Goal: Task Accomplishment & Management: Manage account settings

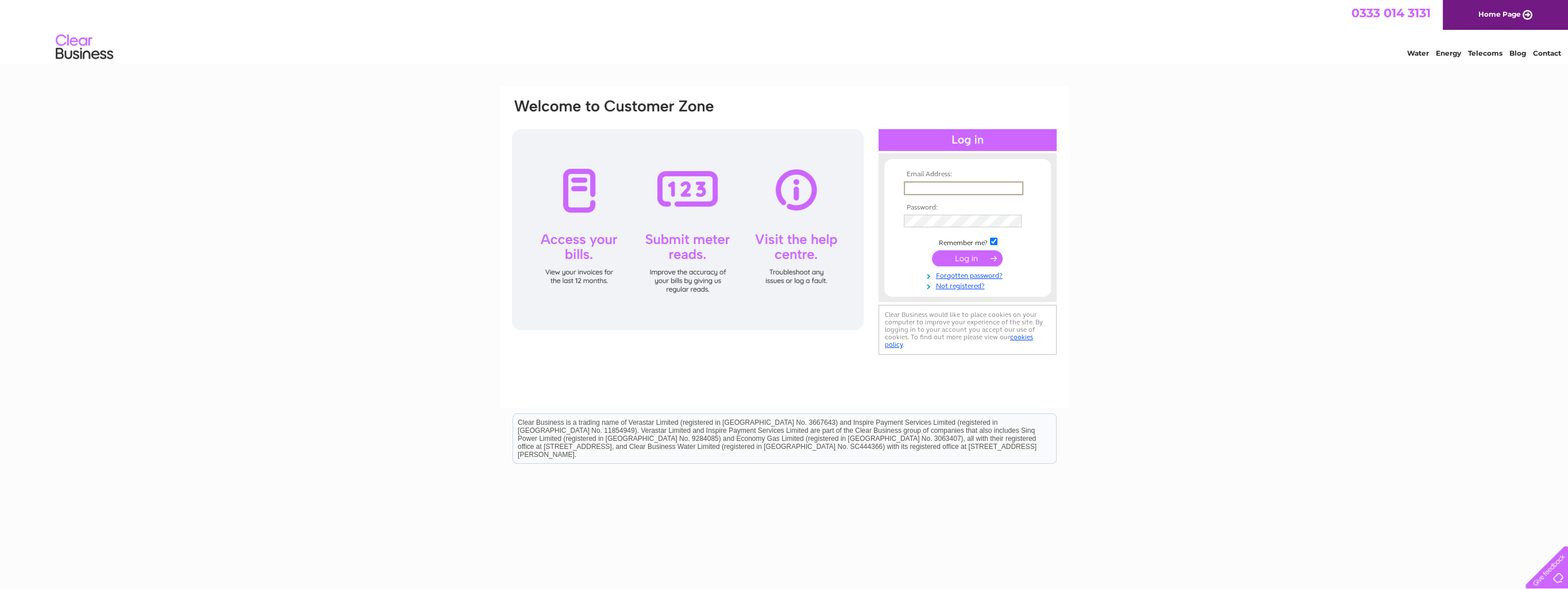
click at [905, 184] on input "text" at bounding box center [963, 188] width 119 height 13
type input "[PERSON_NAME][EMAIL_ADDRESS][PERSON_NAME][DOMAIN_NAME]"
click at [932, 250] on input "submit" at bounding box center [968, 258] width 71 height 16
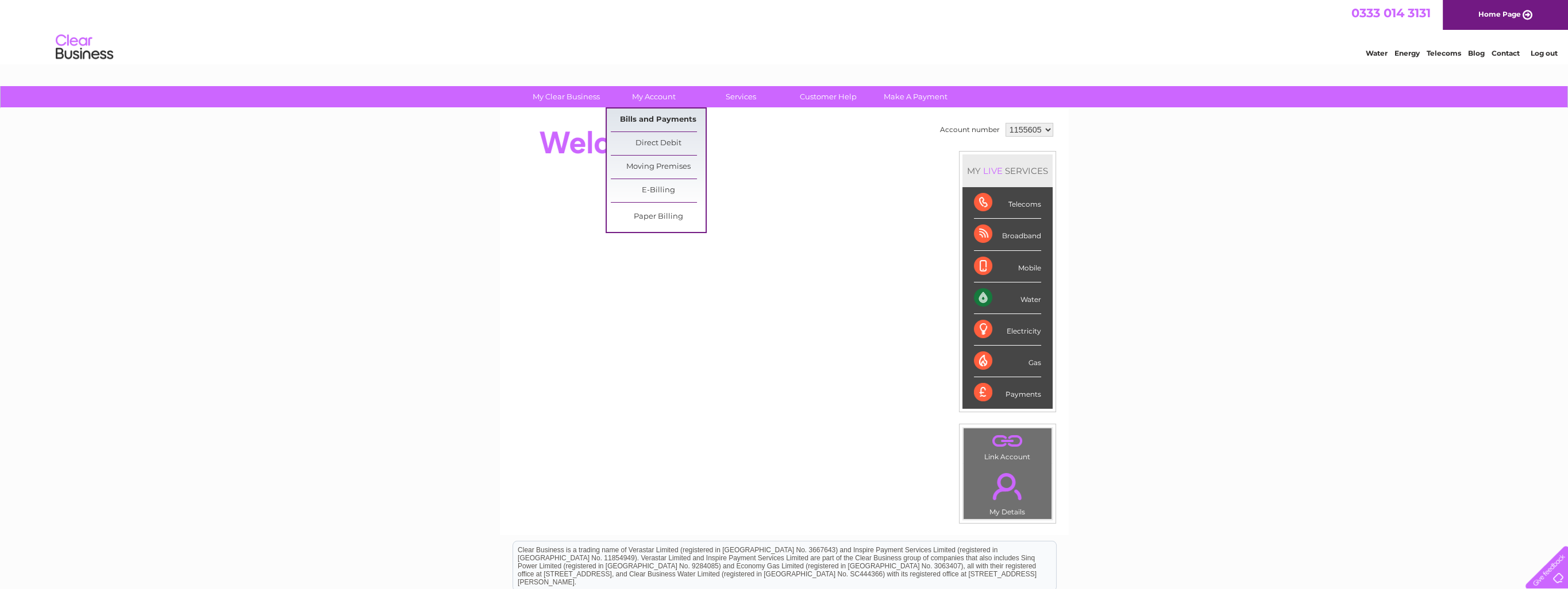
click at [650, 120] on link "Bills and Payments" at bounding box center [658, 120] width 95 height 23
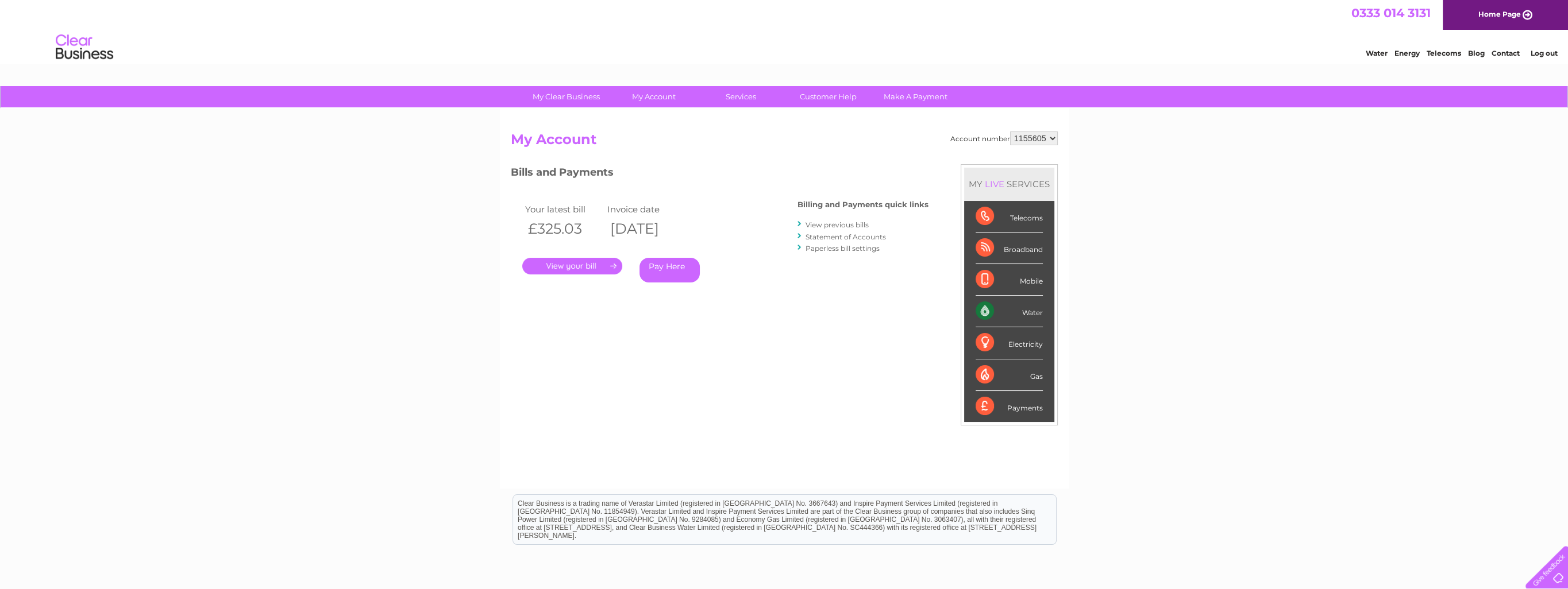
click at [576, 265] on link "." at bounding box center [572, 265] width 100 height 16
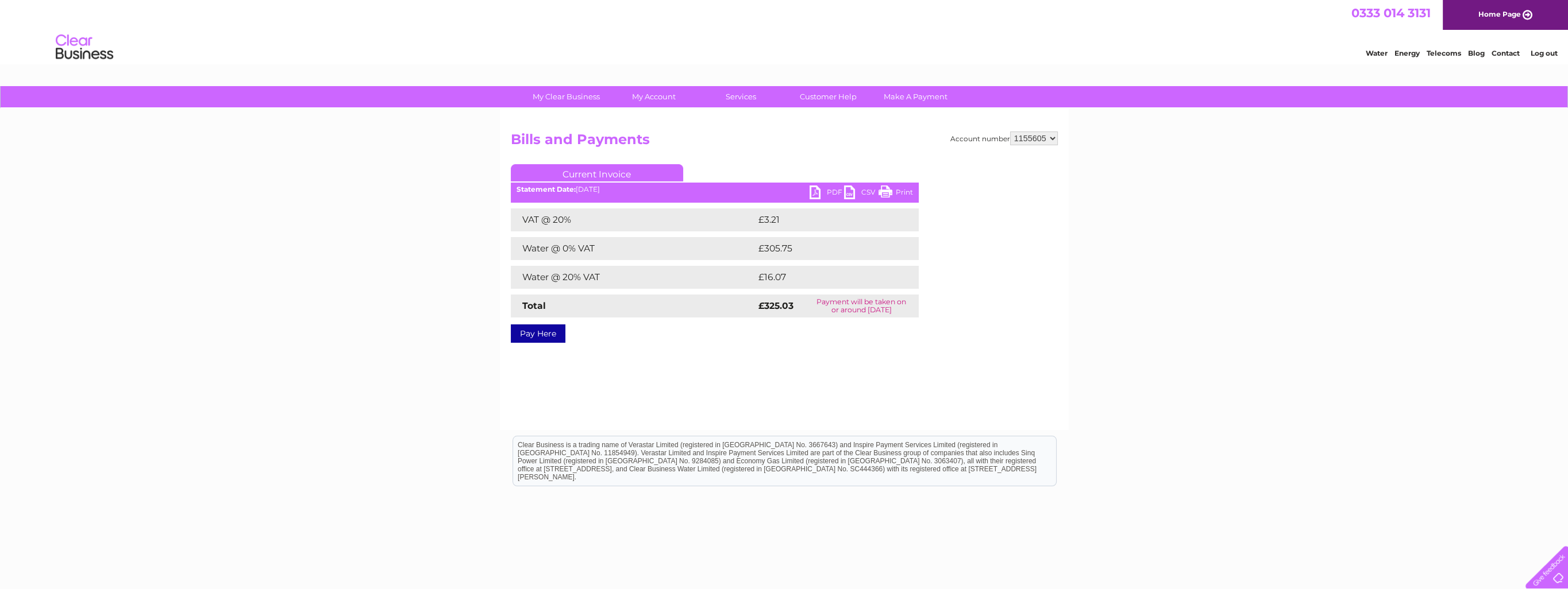
click at [827, 191] on link "PDF" at bounding box center [826, 193] width 35 height 16
